Goal: Information Seeking & Learning: Compare options

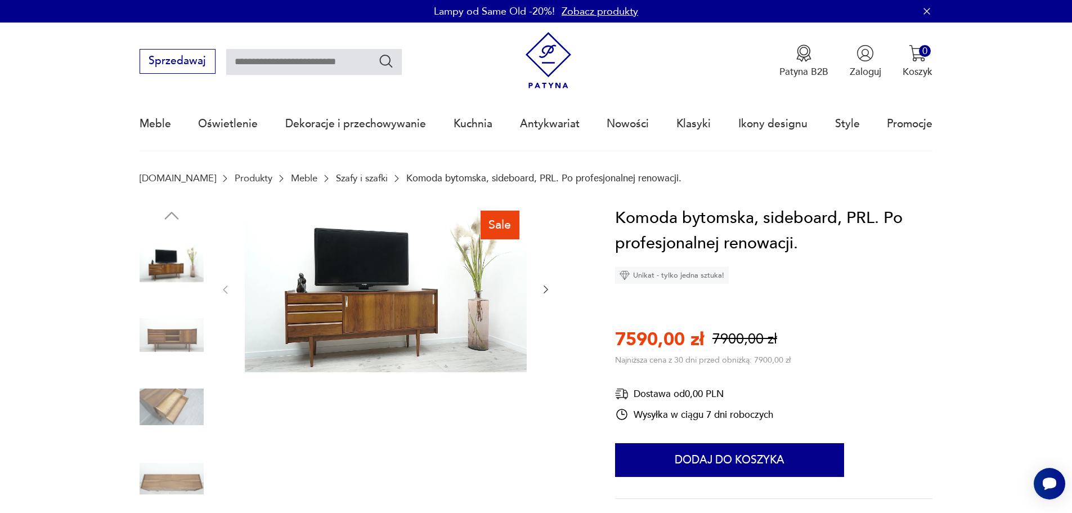
click at [167, 406] on img at bounding box center [172, 407] width 64 height 64
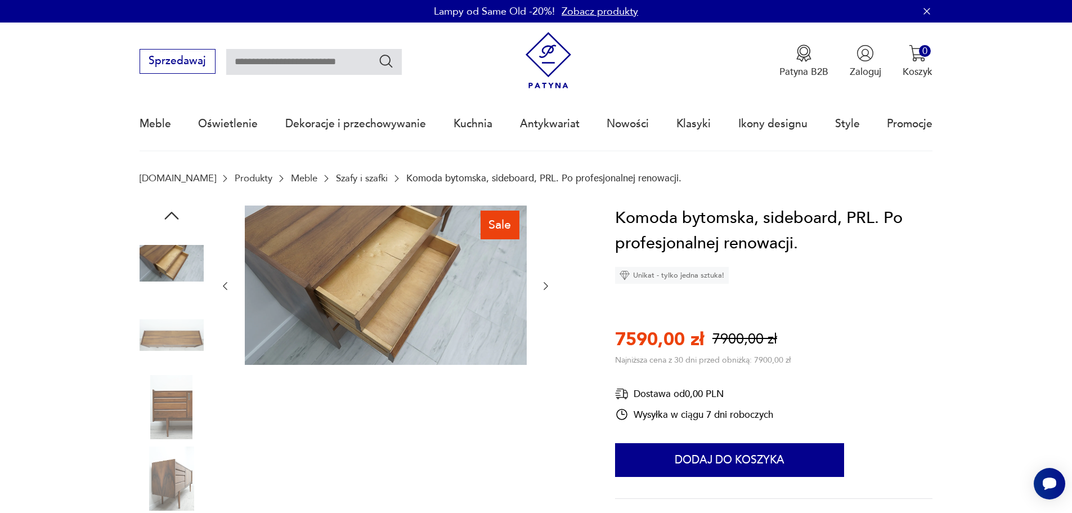
click at [178, 405] on img at bounding box center [172, 407] width 64 height 64
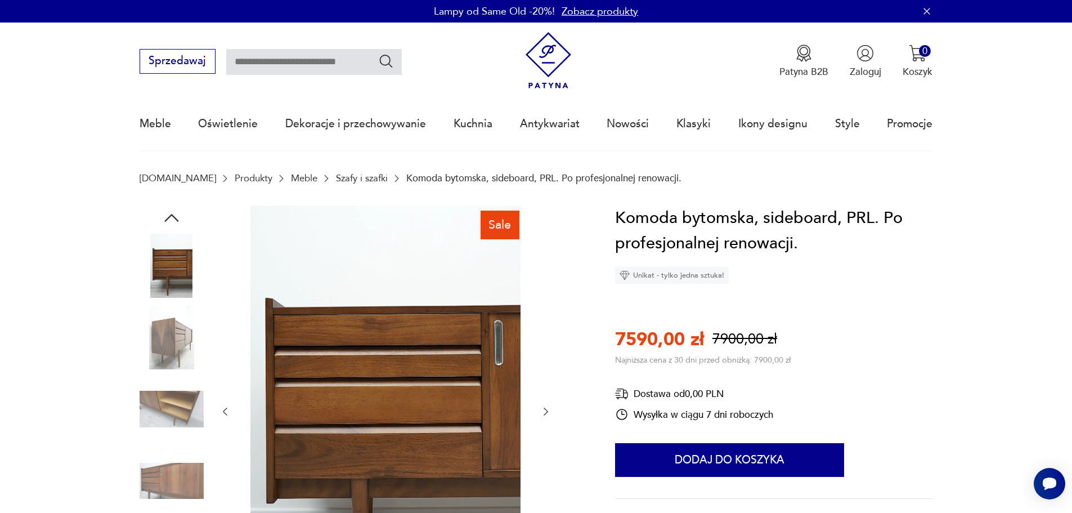
click at [177, 400] on img at bounding box center [172, 409] width 64 height 64
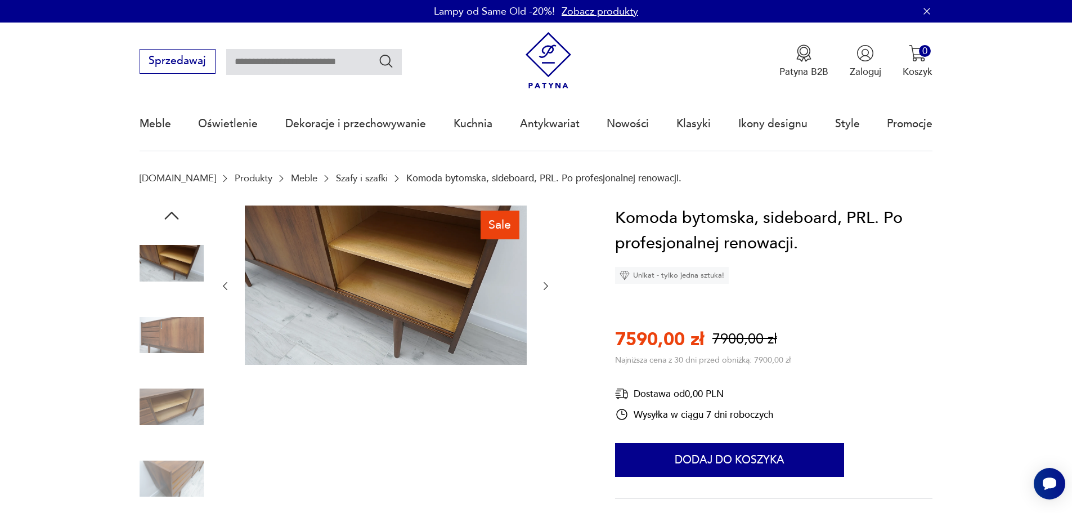
click at [183, 415] on img at bounding box center [172, 407] width 64 height 64
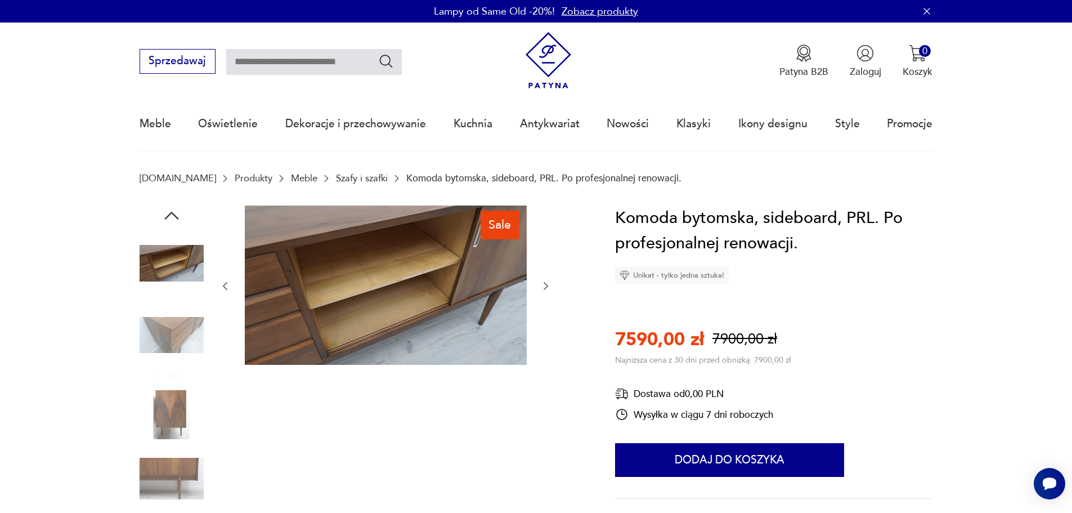
click at [149, 466] on img at bounding box center [172, 478] width 64 height 64
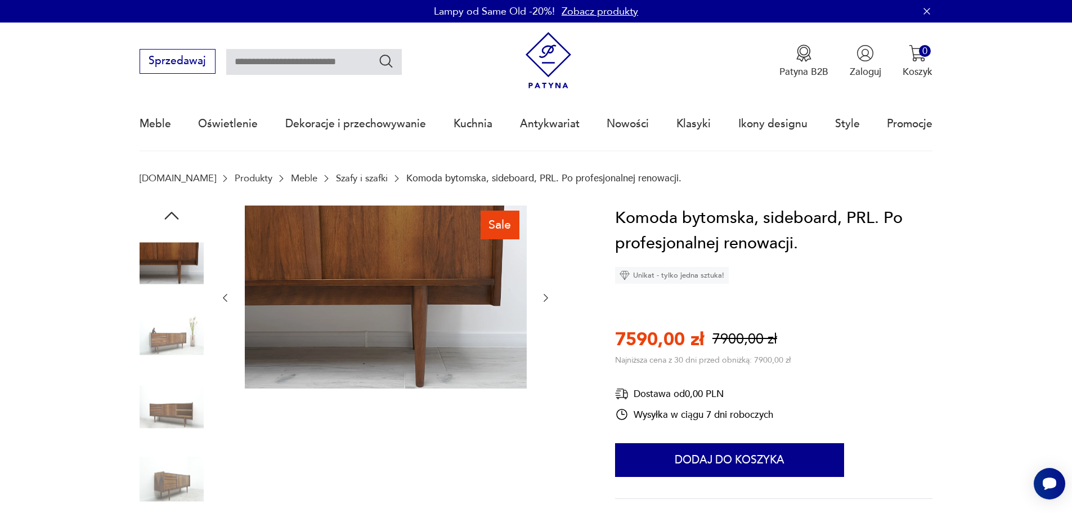
click at [157, 396] on img at bounding box center [172, 407] width 64 height 64
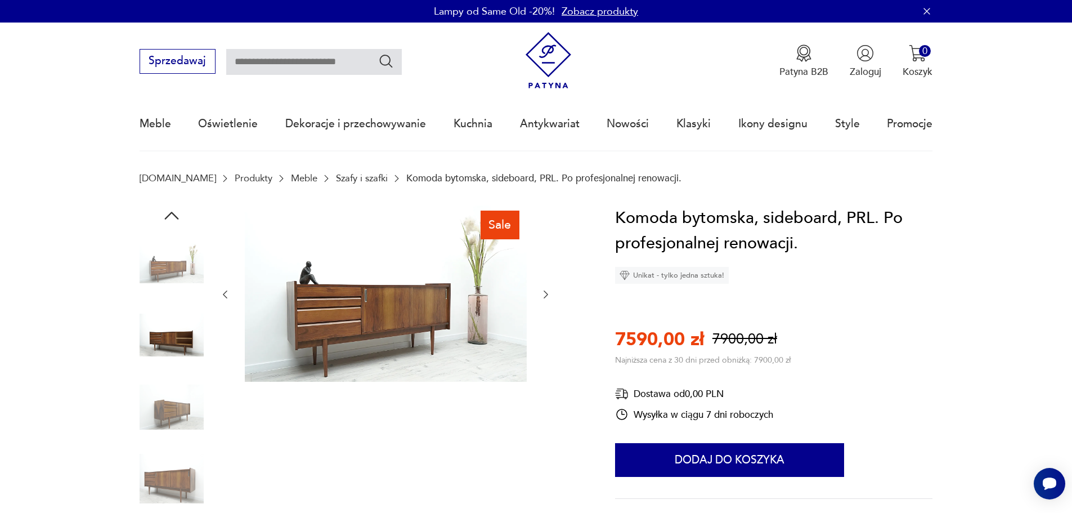
click at [336, 176] on link "Szafy i szafki" at bounding box center [362, 178] width 52 height 11
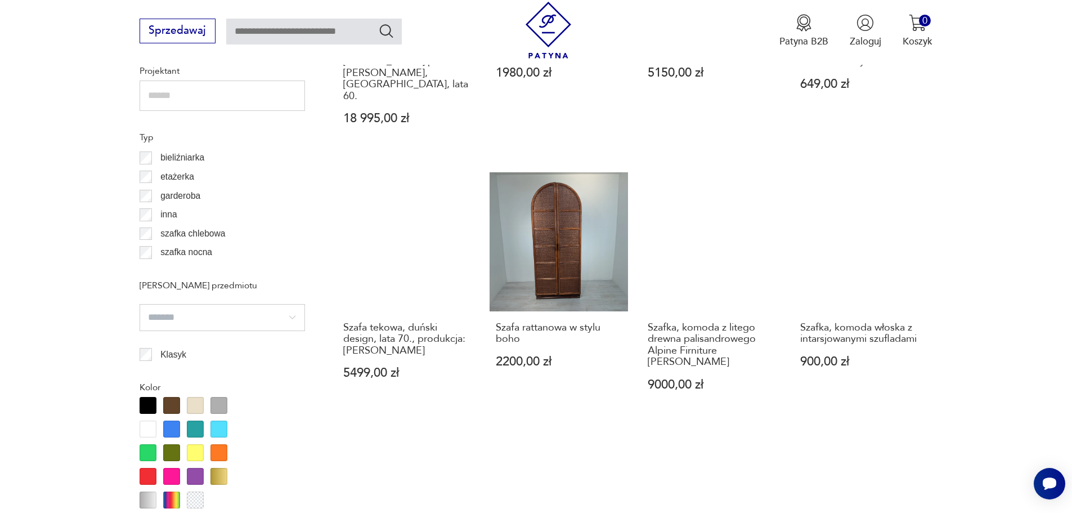
scroll to position [1350, 0]
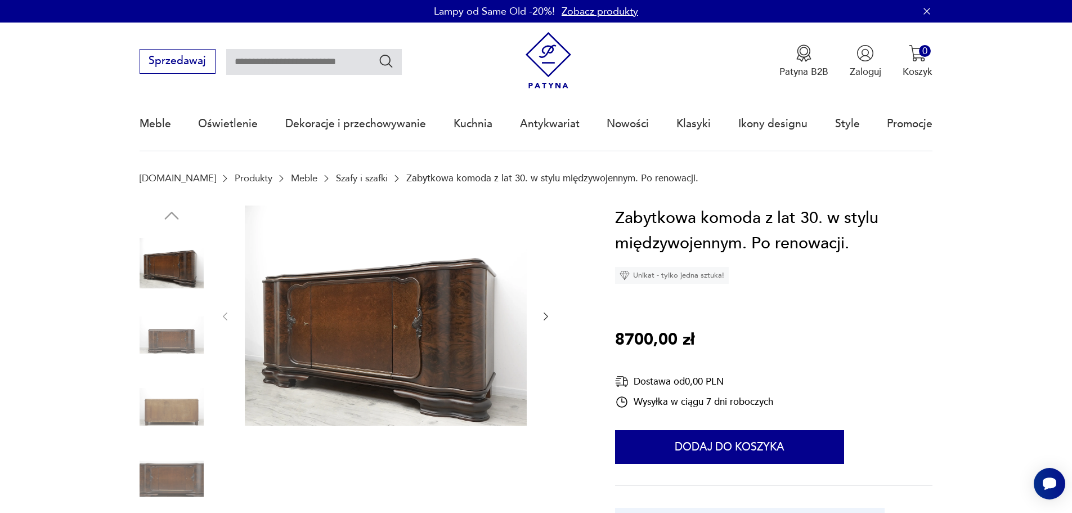
click at [167, 330] on img at bounding box center [172, 335] width 64 height 64
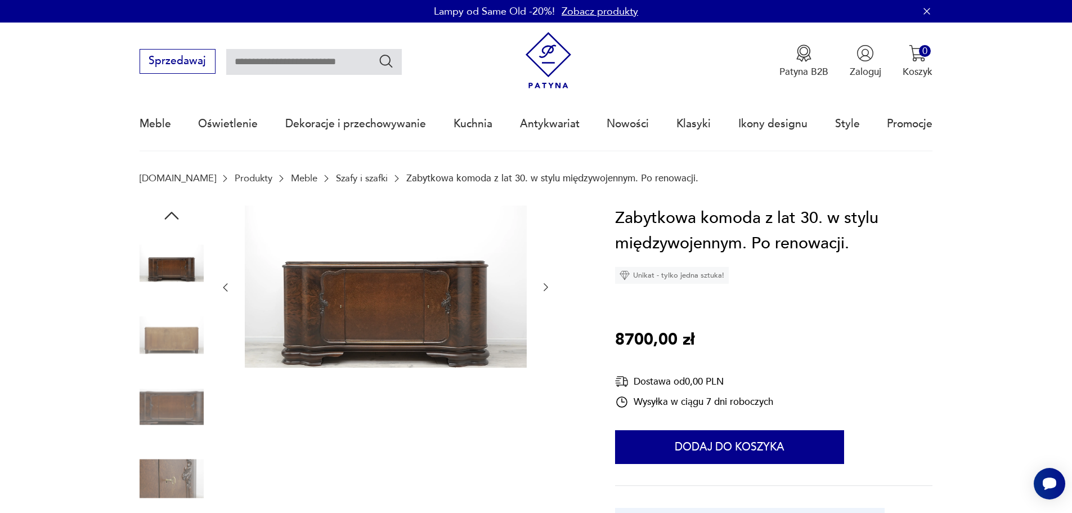
click at [189, 334] on img at bounding box center [172, 335] width 64 height 64
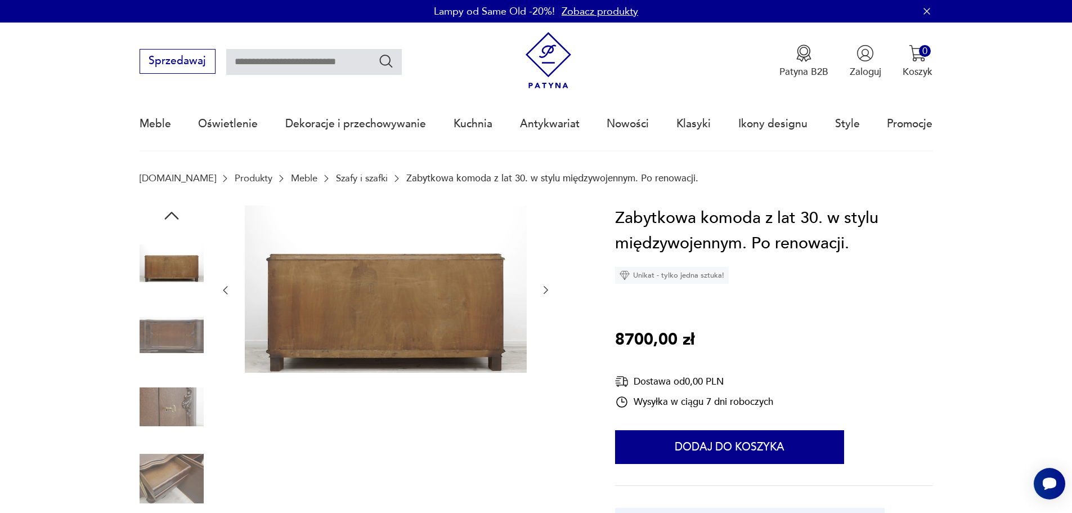
click at [181, 370] on div at bounding box center [172, 371] width 64 height 281
click at [172, 405] on img at bounding box center [172, 407] width 64 height 64
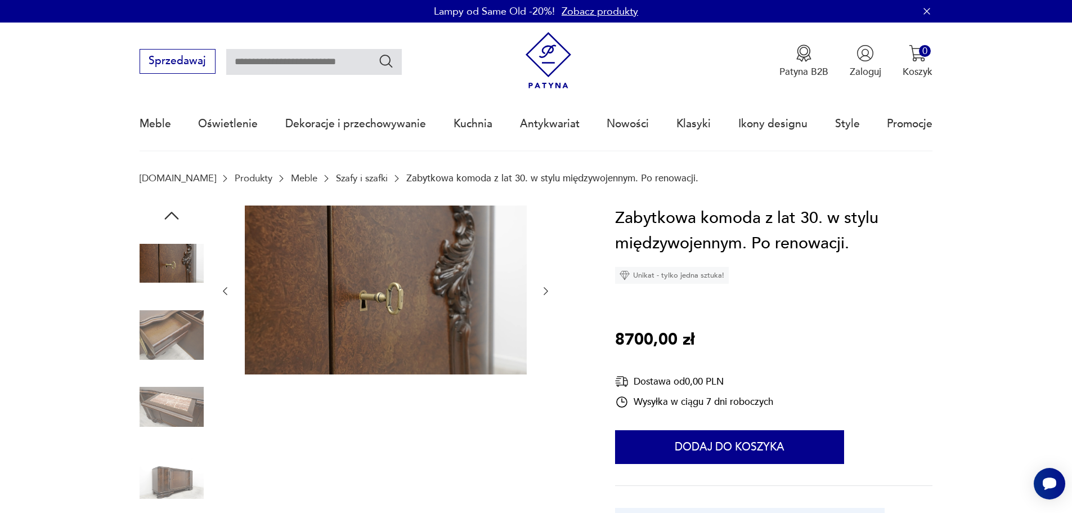
click at [181, 403] on img at bounding box center [172, 407] width 64 height 64
